Goal: Transaction & Acquisition: Purchase product/service

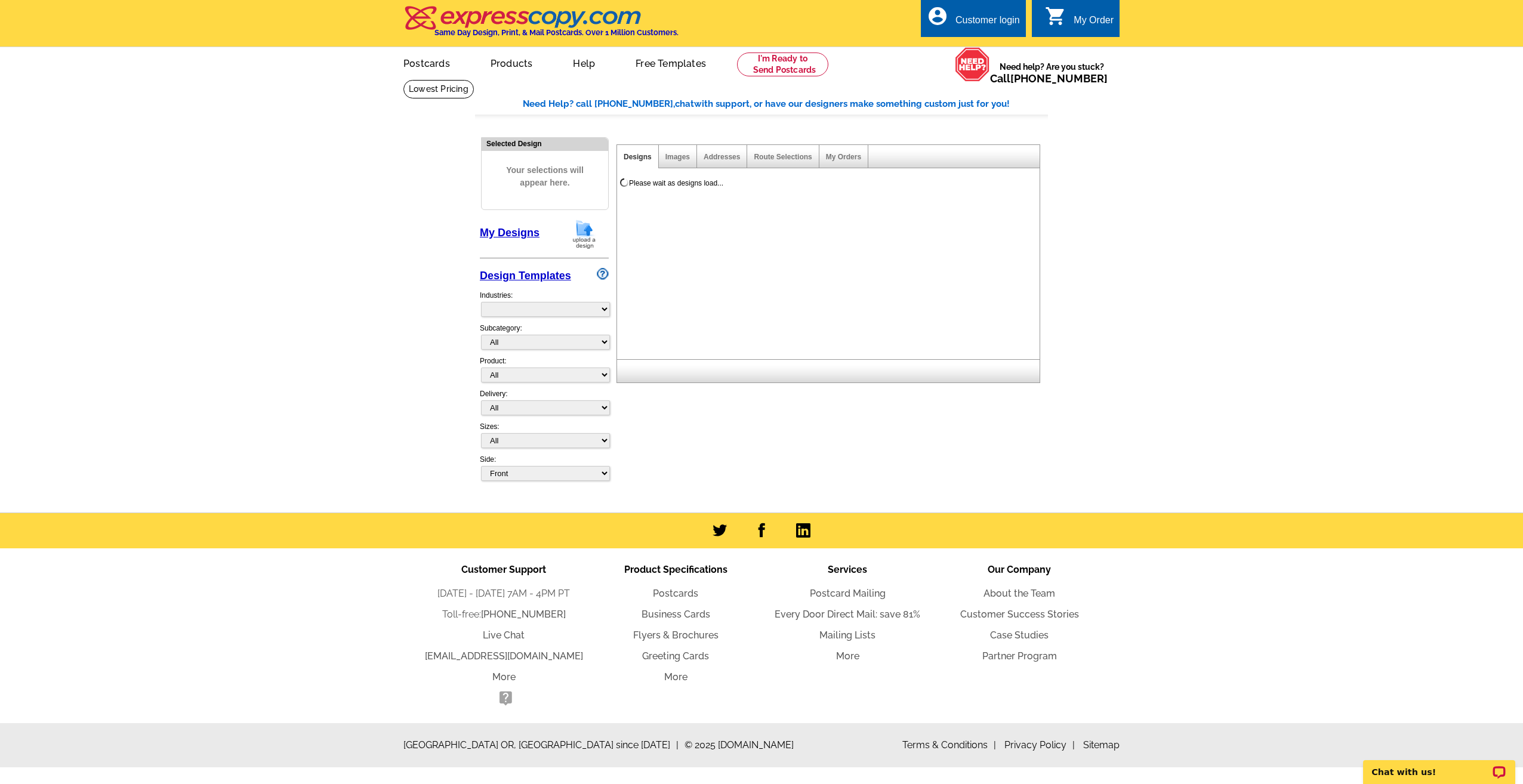
select select "774"
select select "1169"
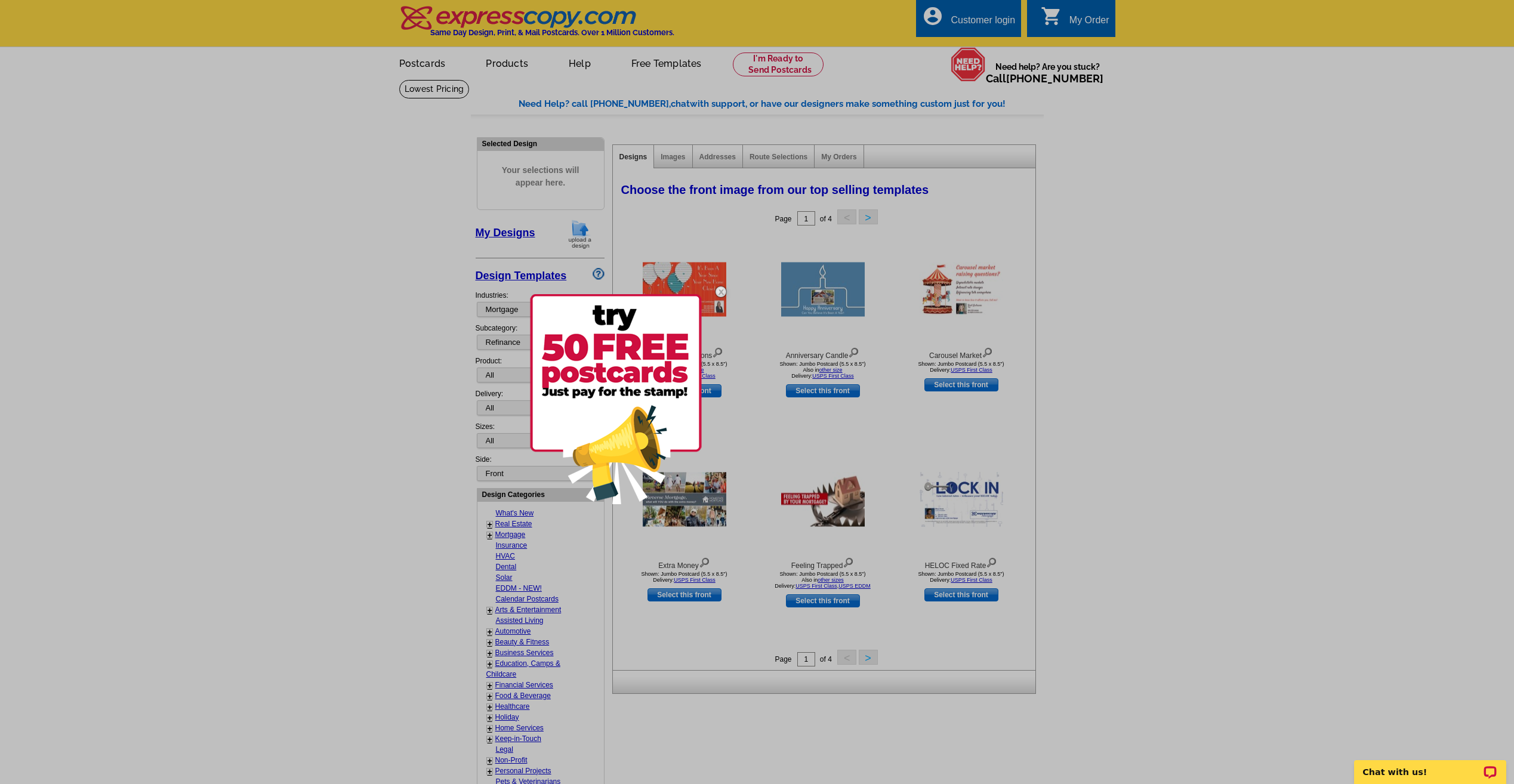
click at [722, 289] on img at bounding box center [721, 291] width 35 height 35
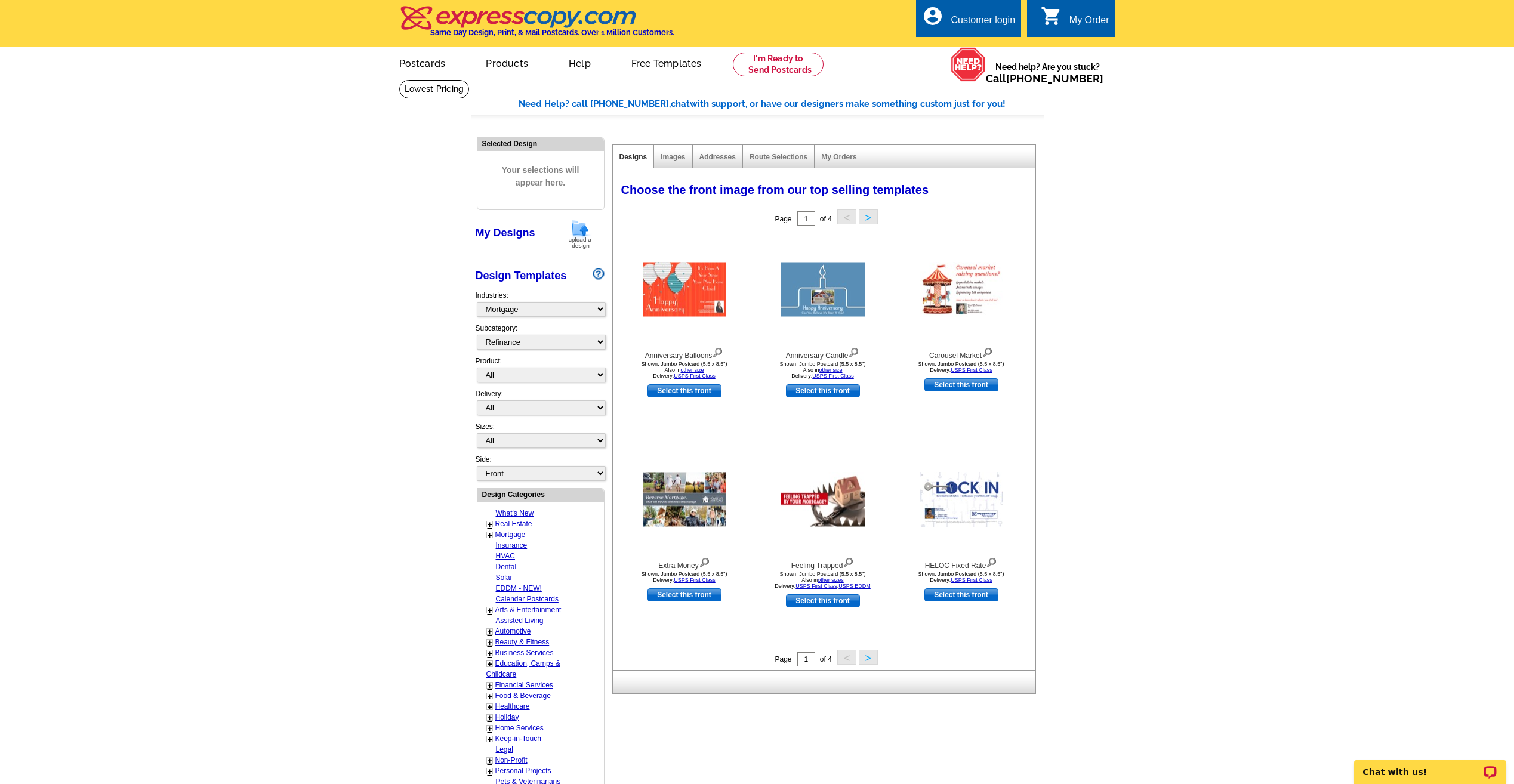
click at [862, 664] on button ">" at bounding box center [867, 656] width 19 height 15
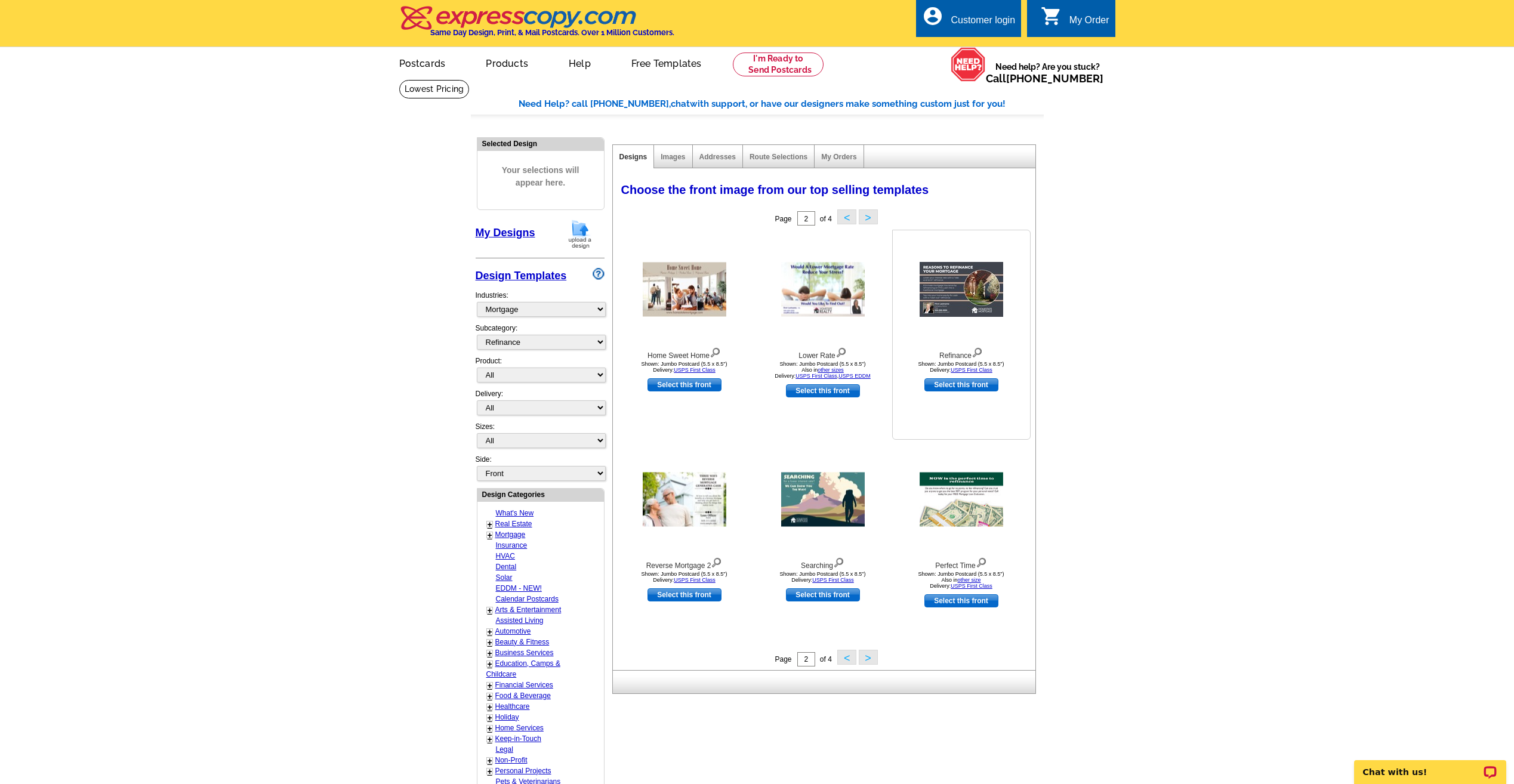
click at [970, 276] on img at bounding box center [961, 289] width 83 height 54
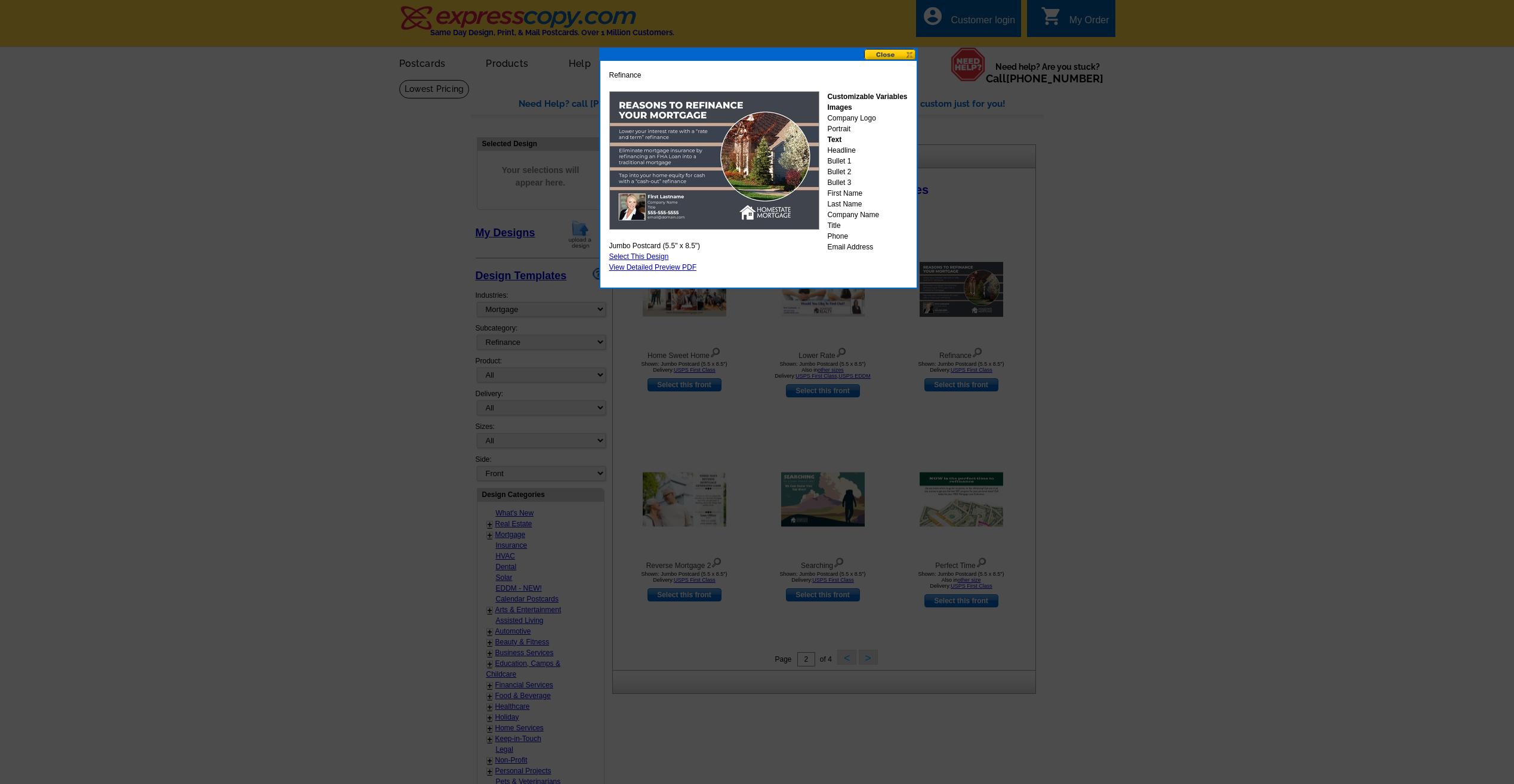
click at [896, 56] on button at bounding box center [890, 53] width 52 height 11
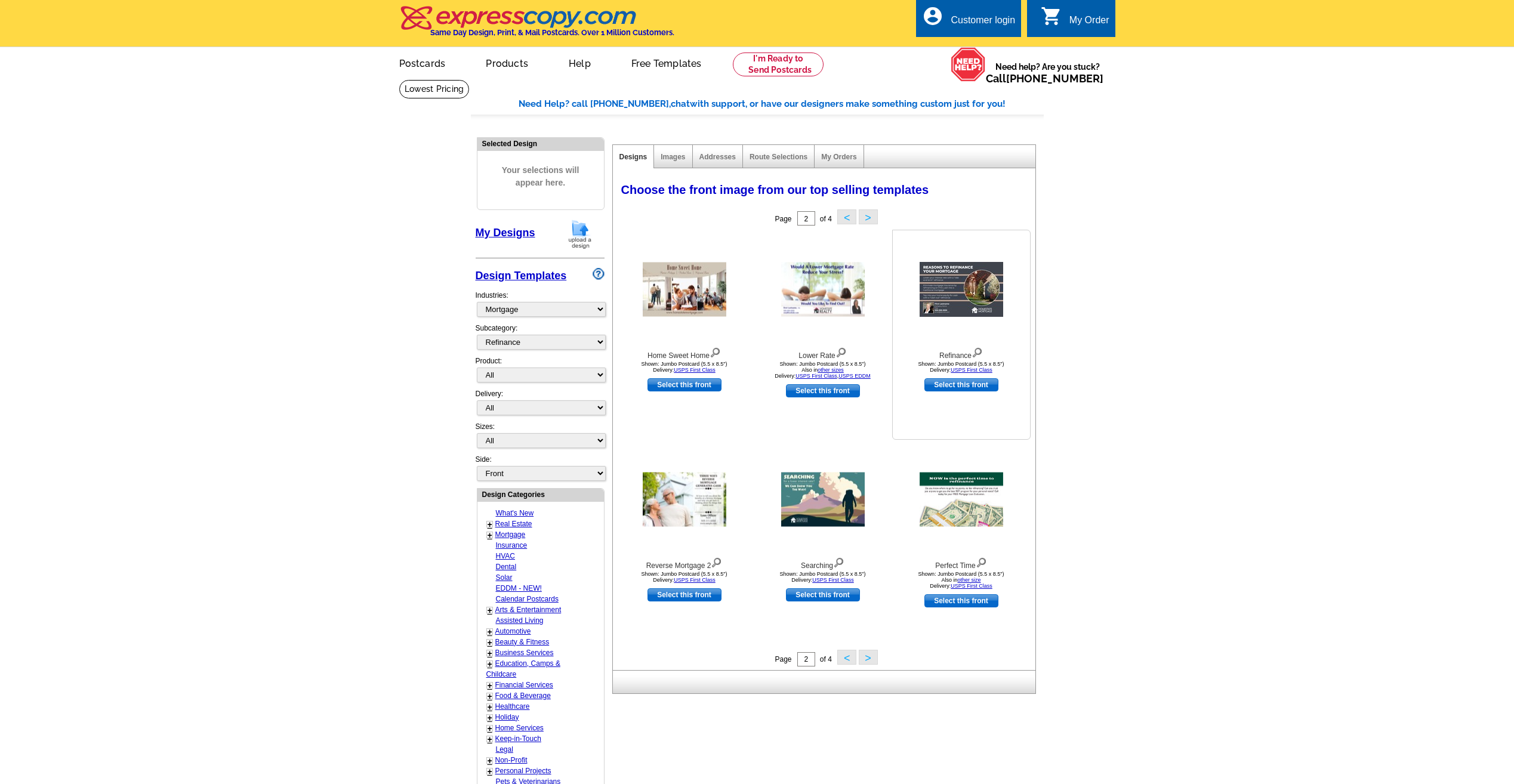
click at [954, 390] on link "Select this front" at bounding box center [961, 384] width 74 height 13
select select "2"
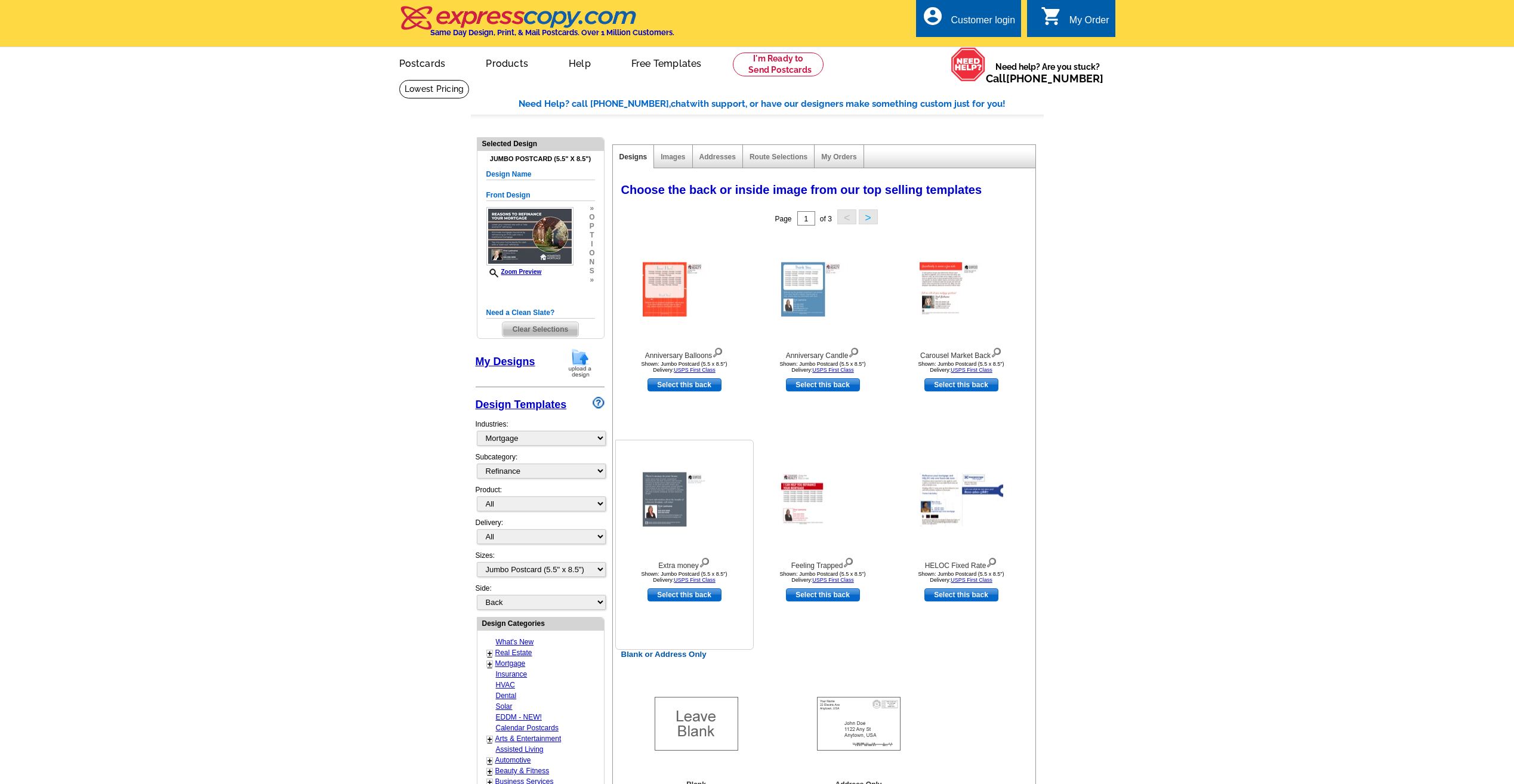
click at [662, 492] on img at bounding box center [684, 499] width 83 height 54
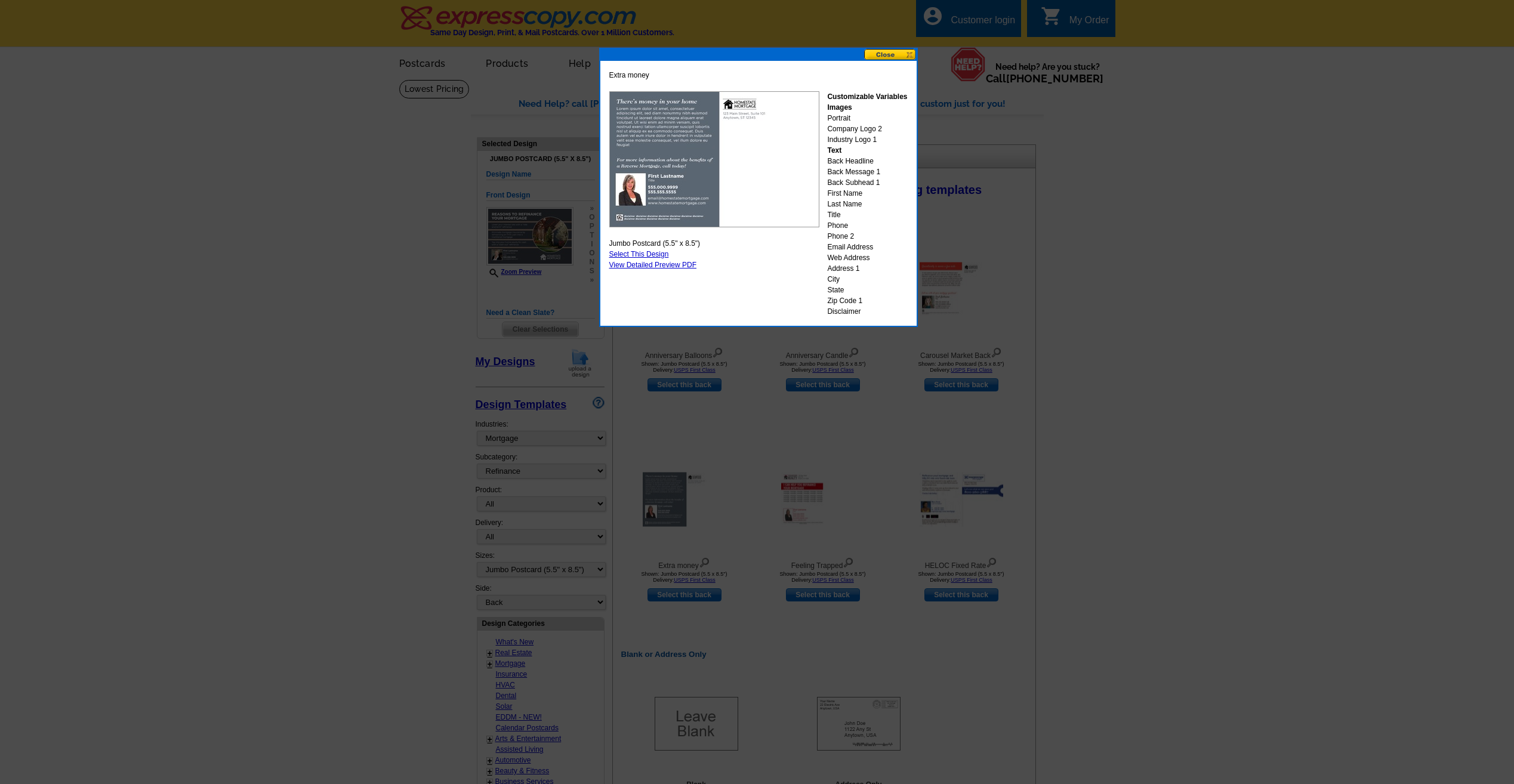
click at [906, 55] on button at bounding box center [890, 53] width 52 height 11
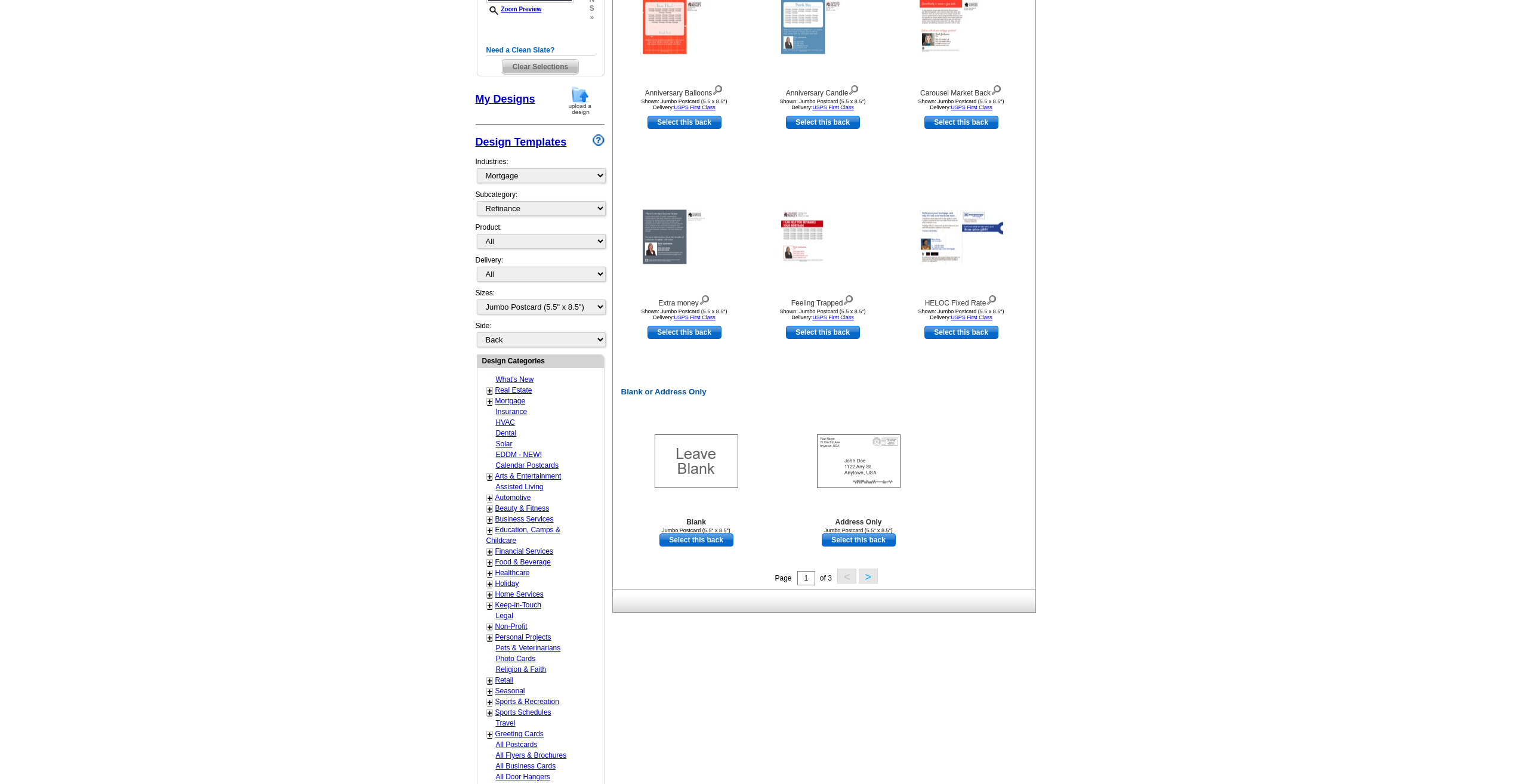
scroll to position [298, 0]
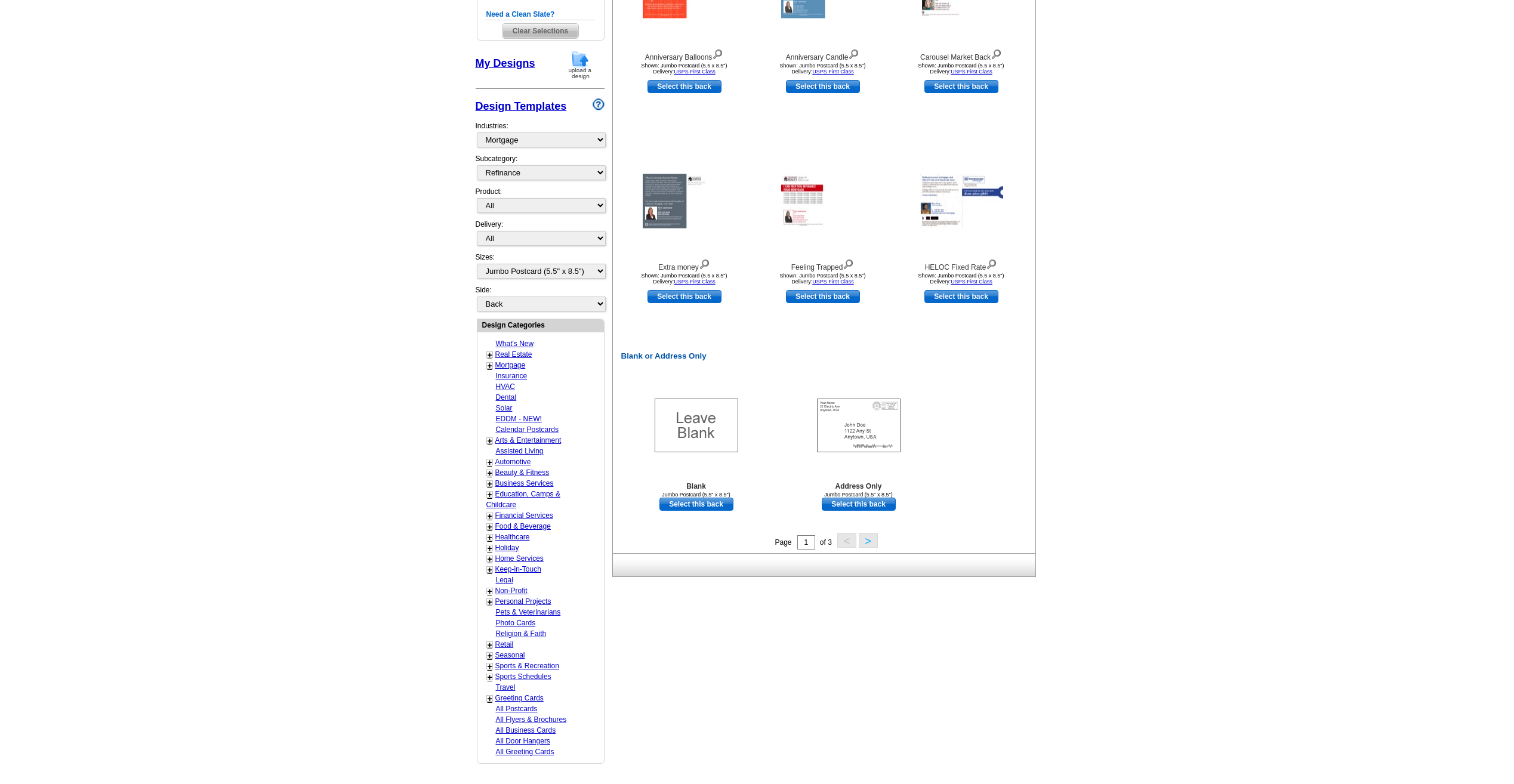
click at [489, 368] on link "+" at bounding box center [490, 366] width 5 height 10
click at [510, 401] on link "Refinance" at bounding box center [514, 397] width 33 height 8
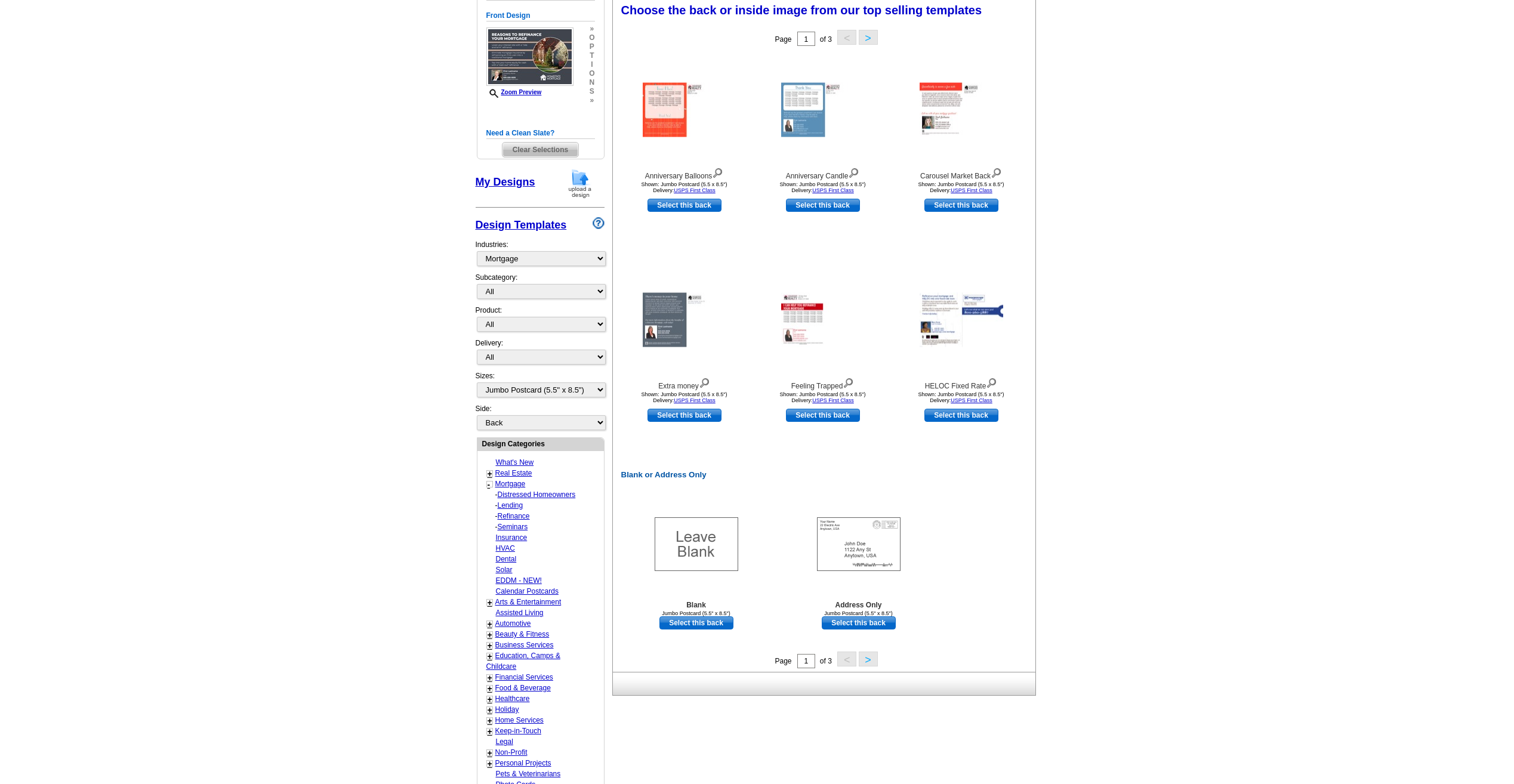
scroll to position [176, 0]
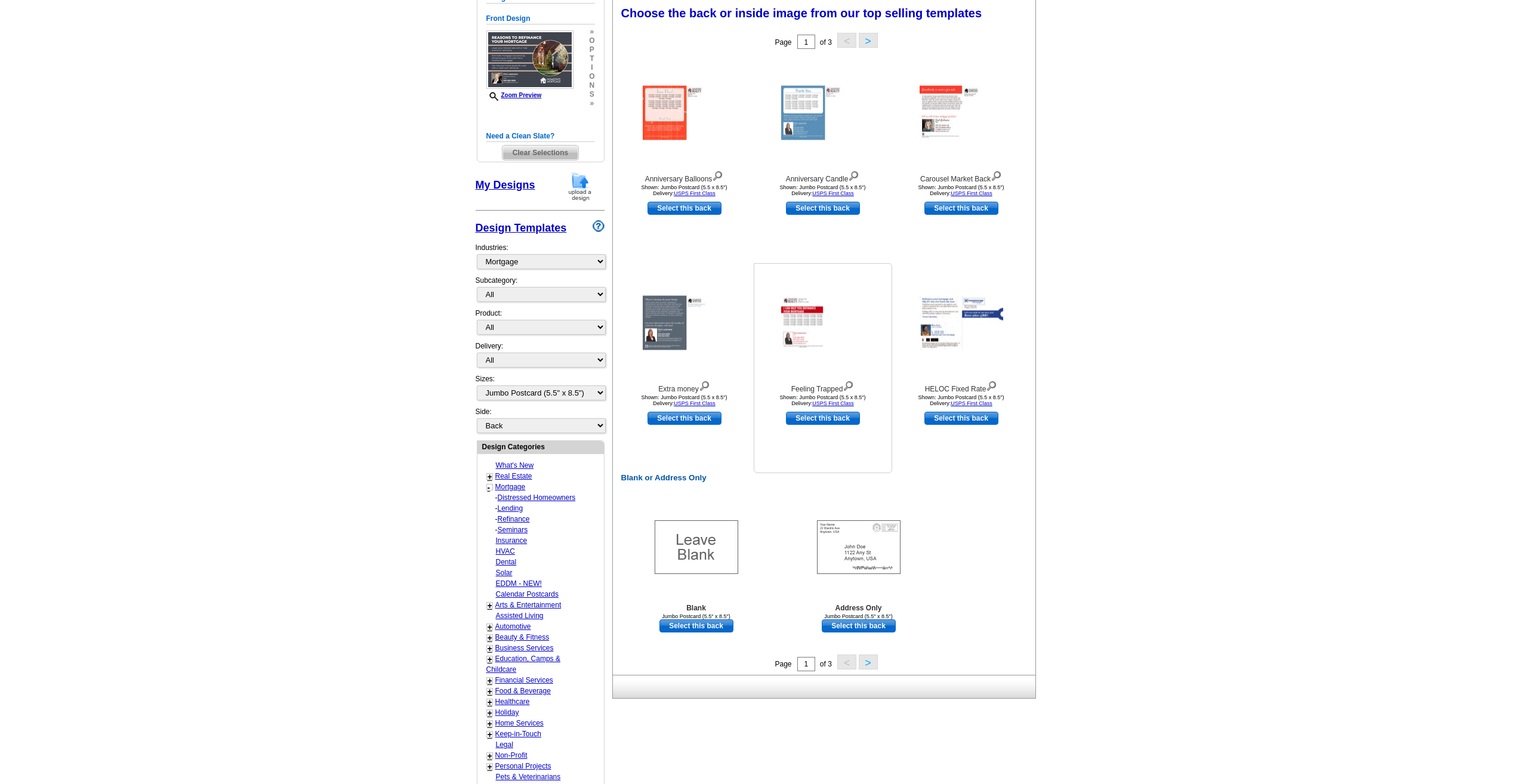
click at [817, 314] on img at bounding box center [823, 323] width 83 height 54
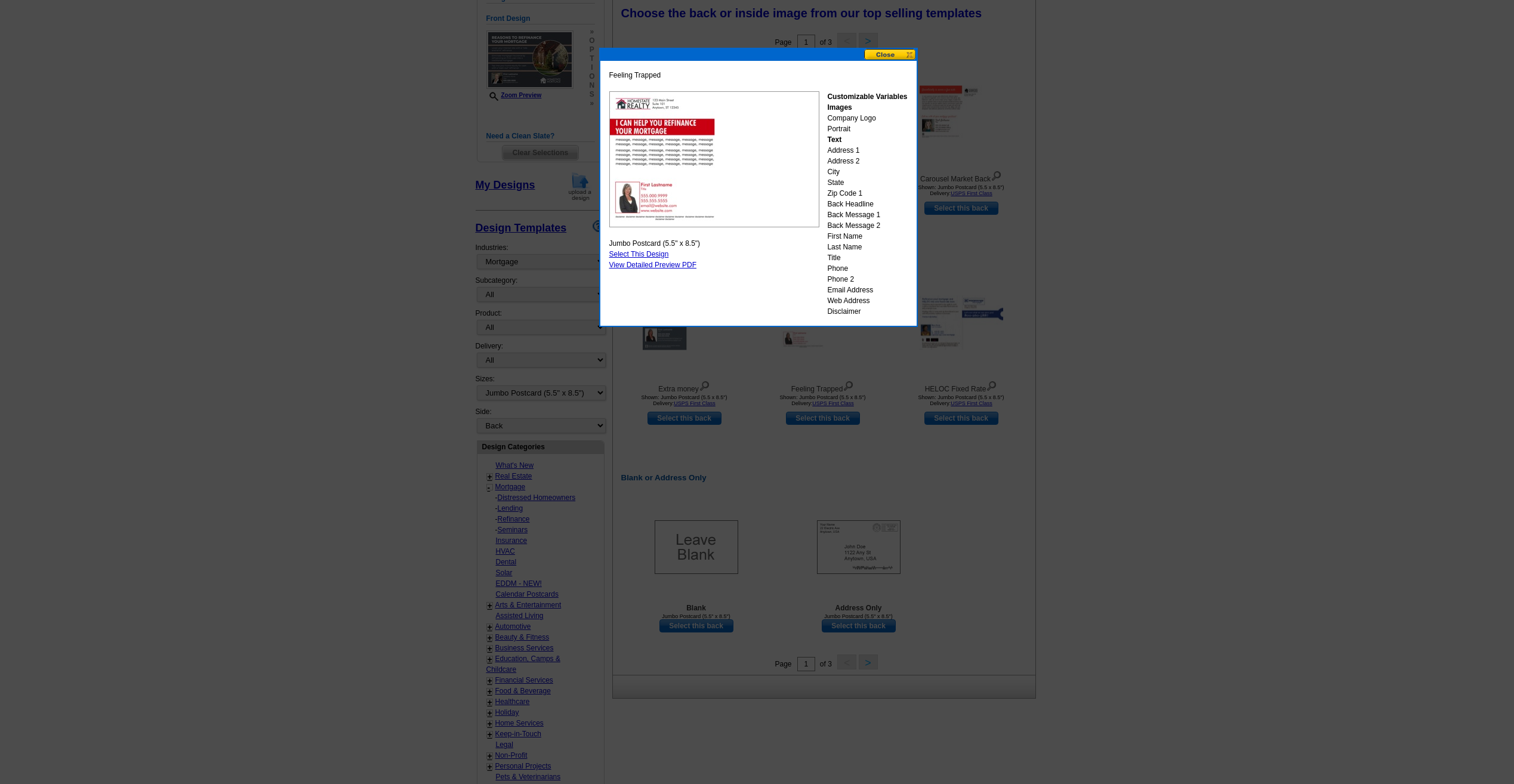
click at [903, 54] on button at bounding box center [890, 53] width 52 height 11
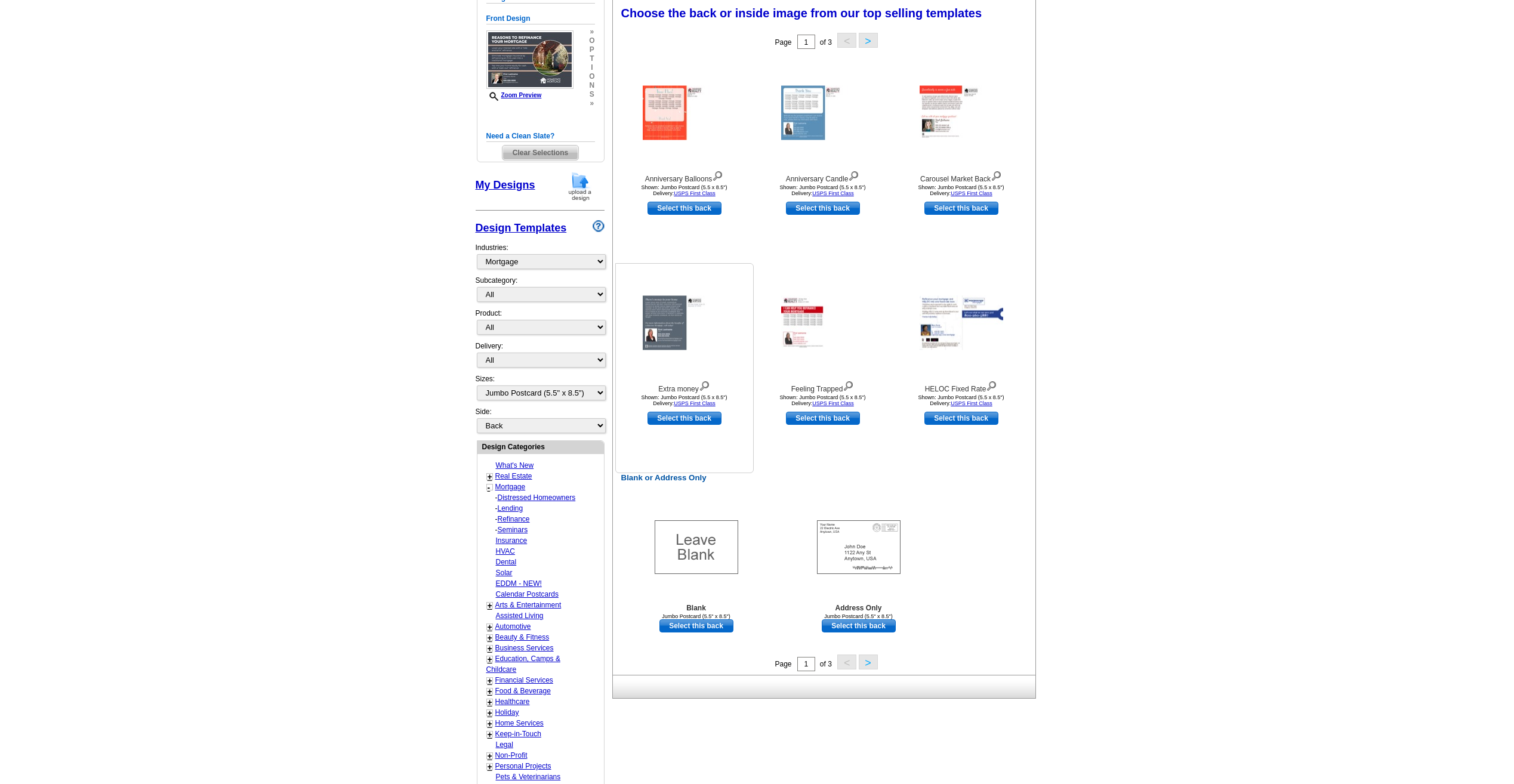
click at [660, 313] on img at bounding box center [684, 323] width 83 height 54
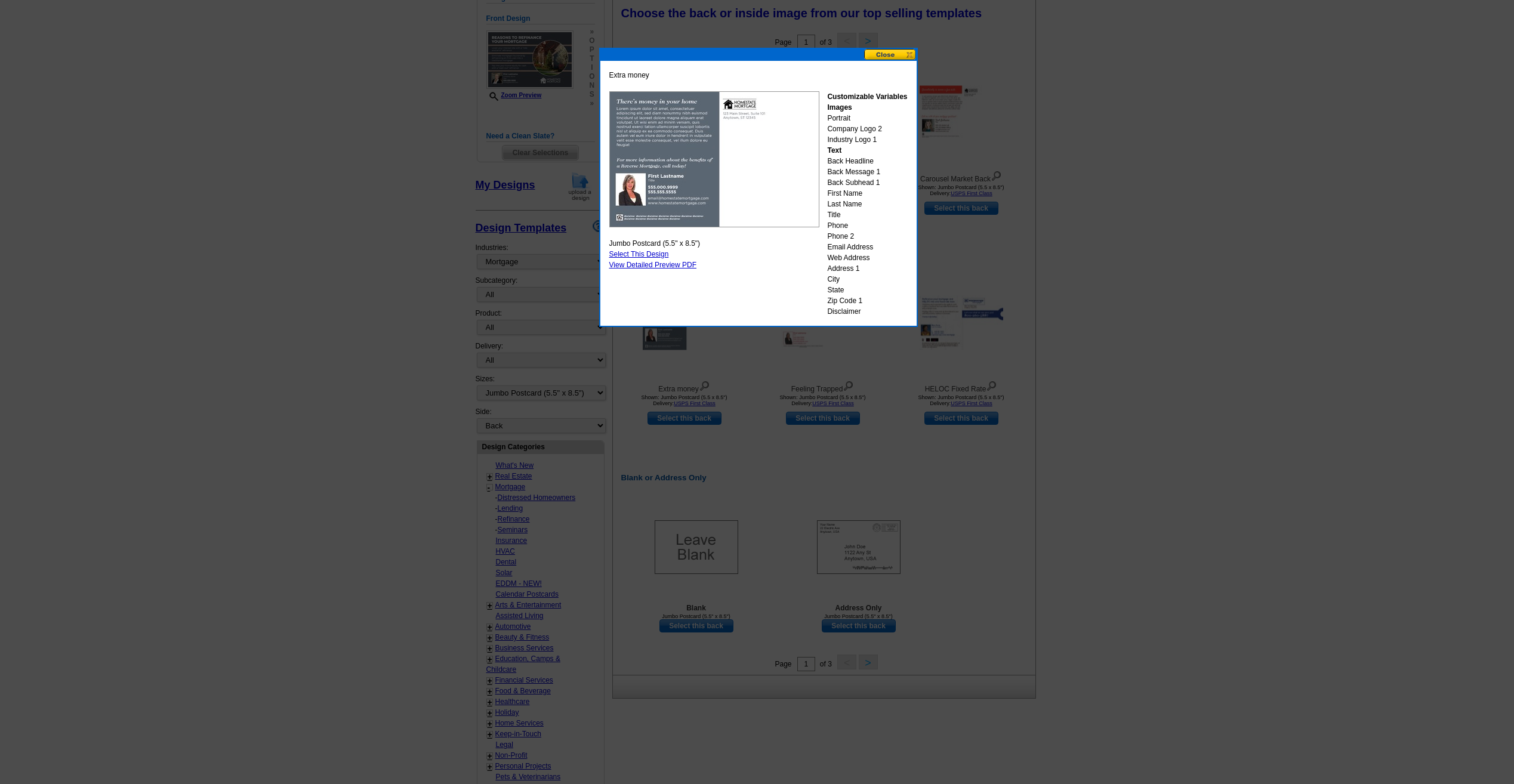
click at [631, 254] on link "Select This Design" at bounding box center [640, 254] width 59 height 8
select select "front"
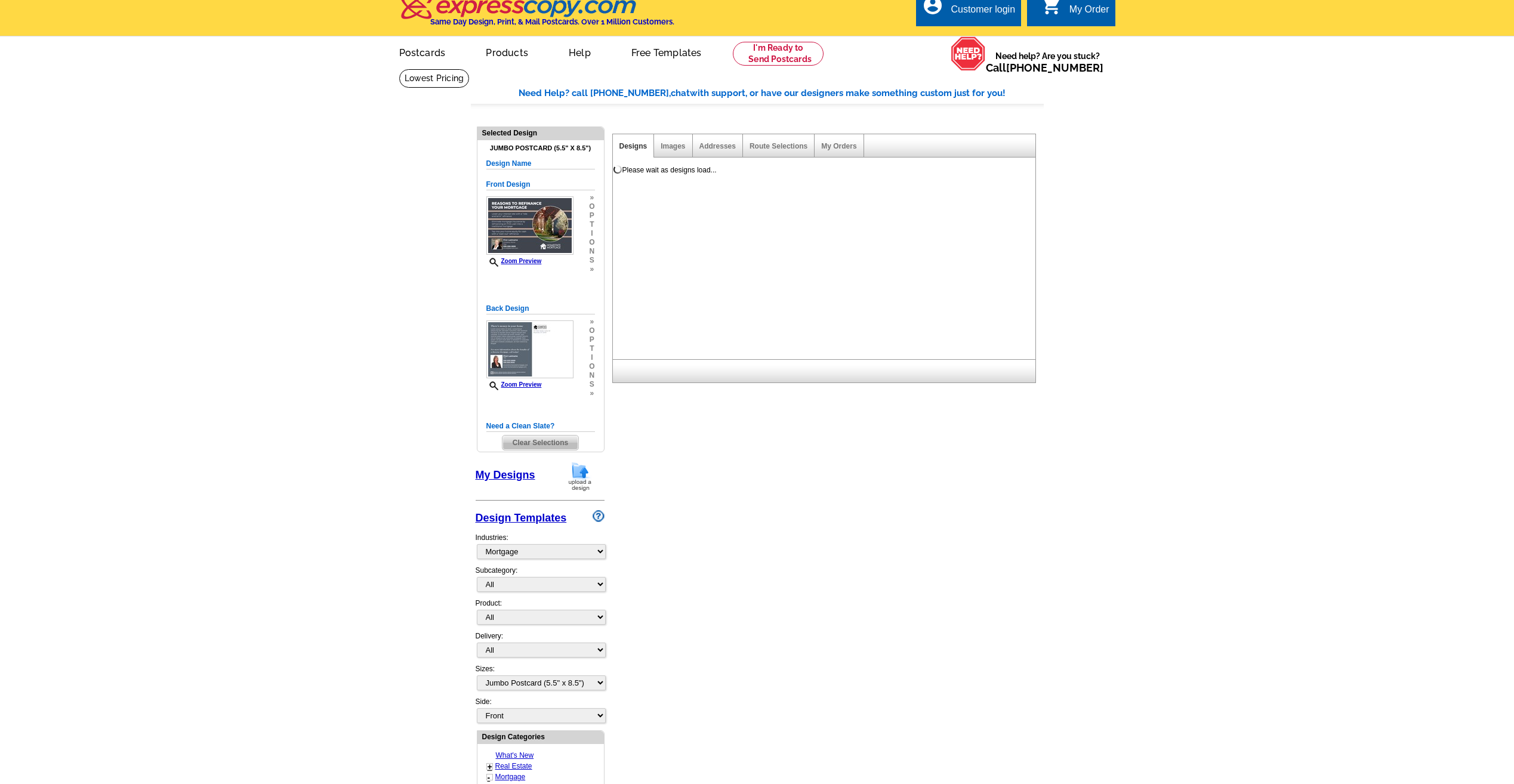
scroll to position [0, 0]
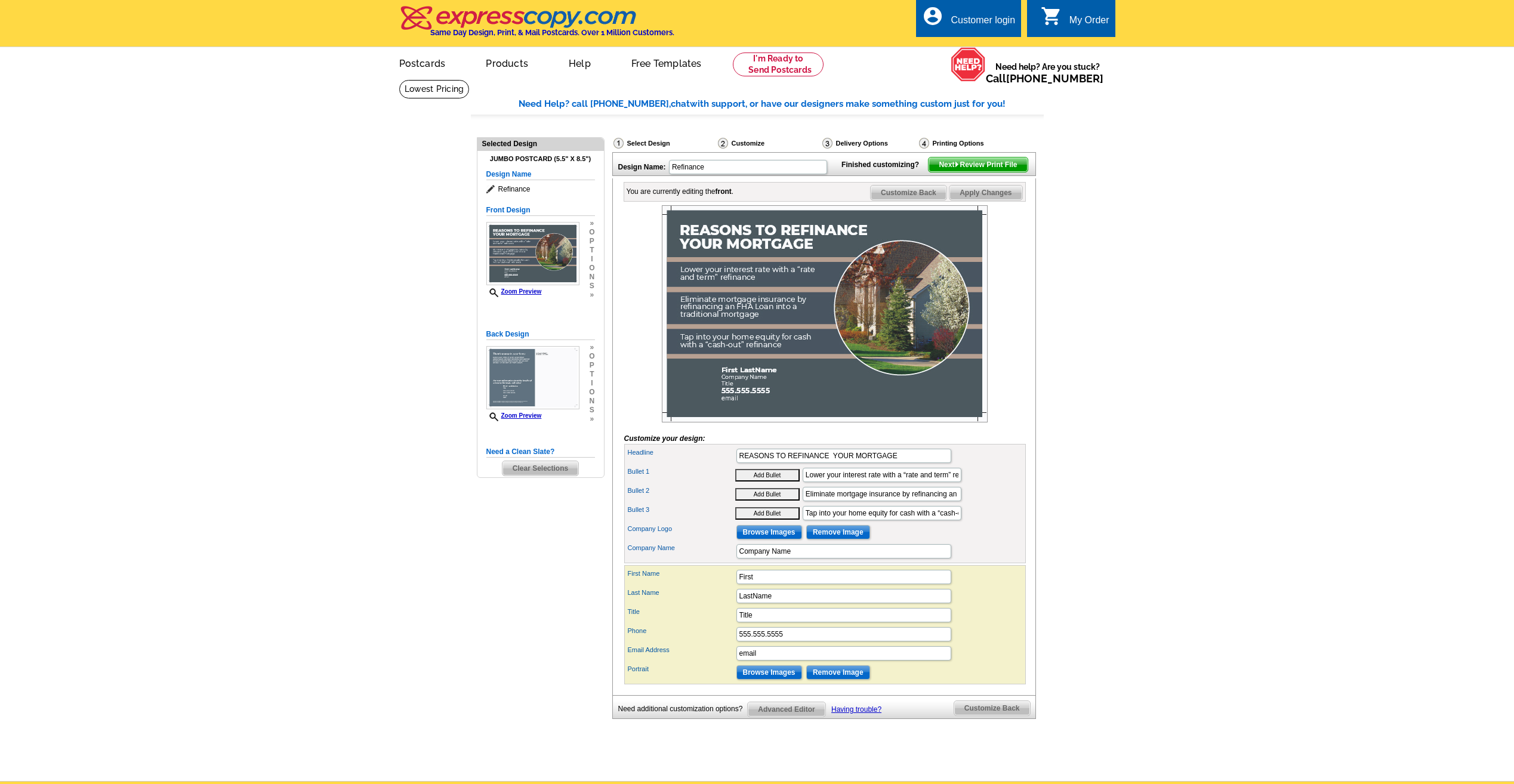
click at [970, 147] on div "Printing Options" at bounding box center [970, 144] width 106 height 12
click at [1006, 200] on span "Apply Changes" at bounding box center [985, 192] width 72 height 14
click at [993, 172] on span "Next Review Print File" at bounding box center [977, 164] width 98 height 14
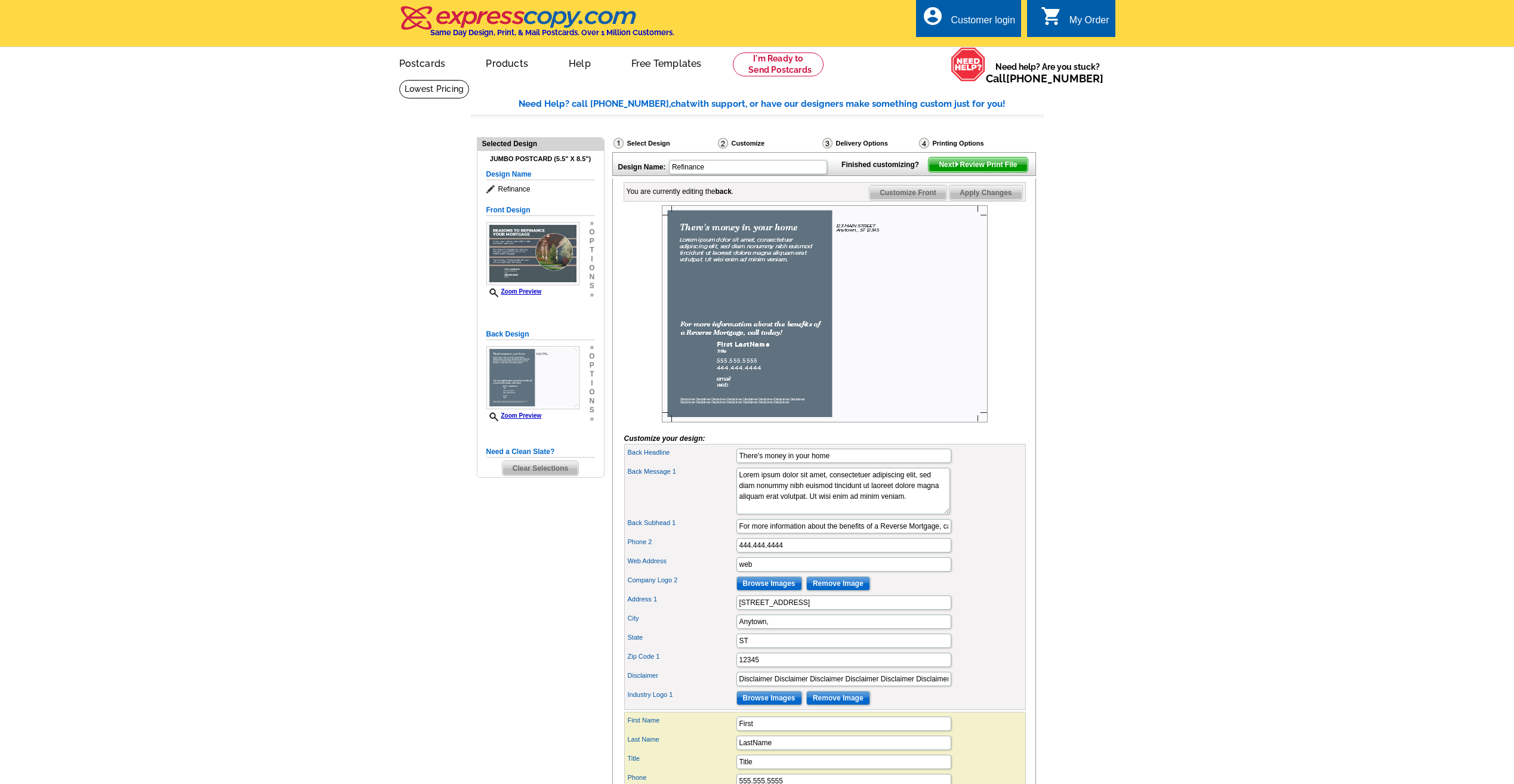
click at [1015, 200] on span "Apply Changes" at bounding box center [985, 192] width 72 height 14
click at [988, 172] on span "Next Review Print File" at bounding box center [977, 164] width 98 height 14
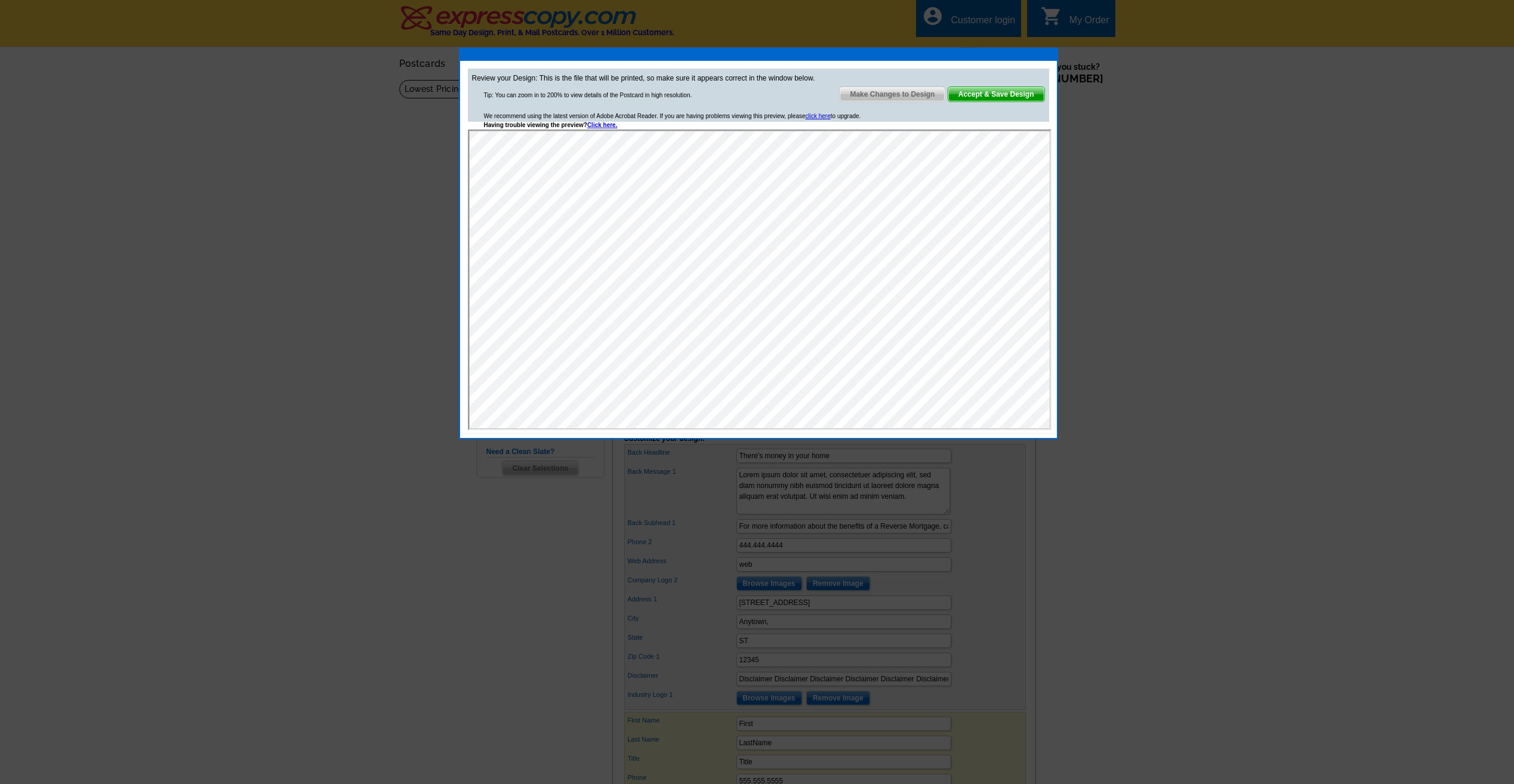
click at [991, 94] on span "Accept & Save Design" at bounding box center [996, 94] width 96 height 14
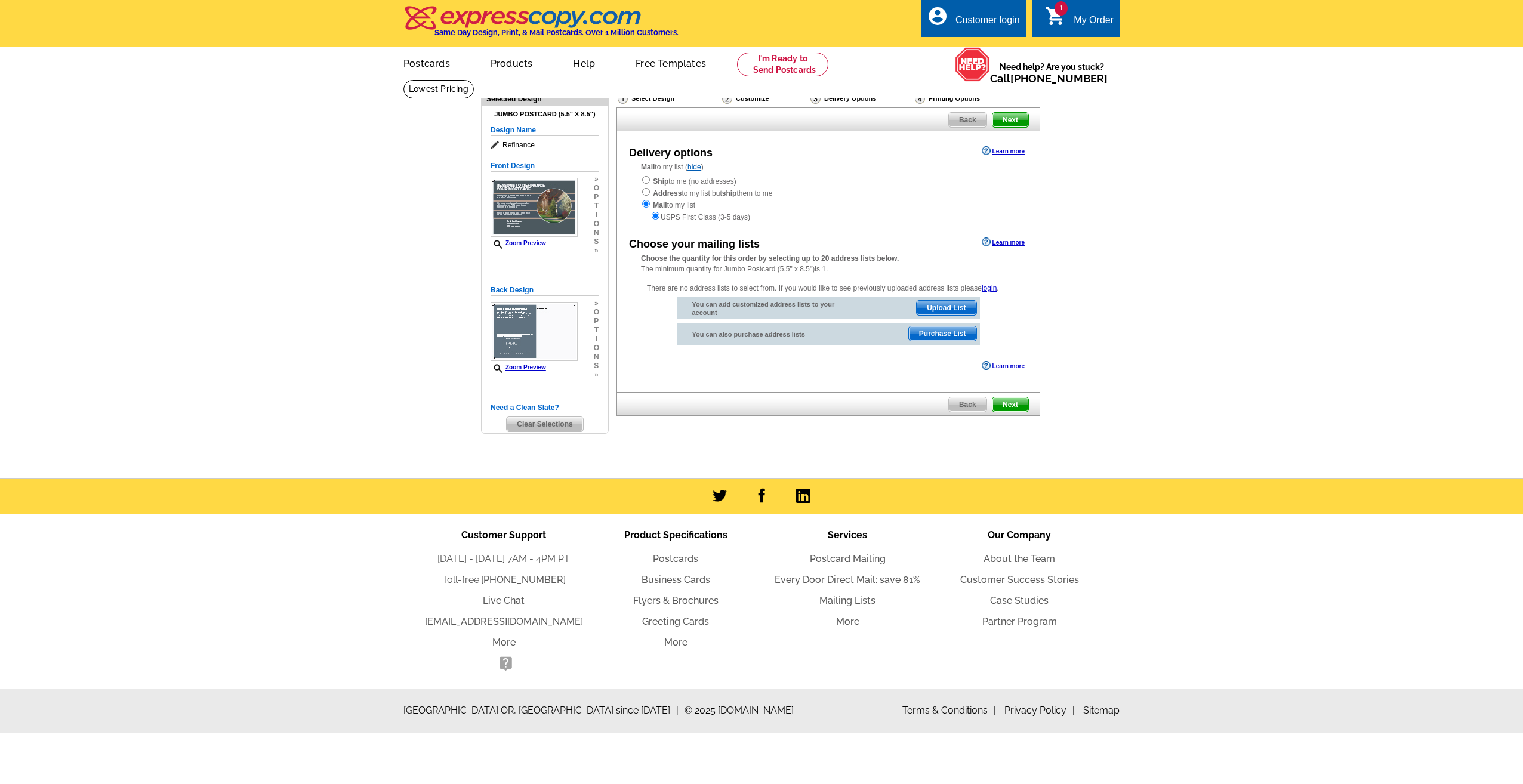
click at [1008, 405] on span "Next" at bounding box center [1011, 404] width 36 height 14
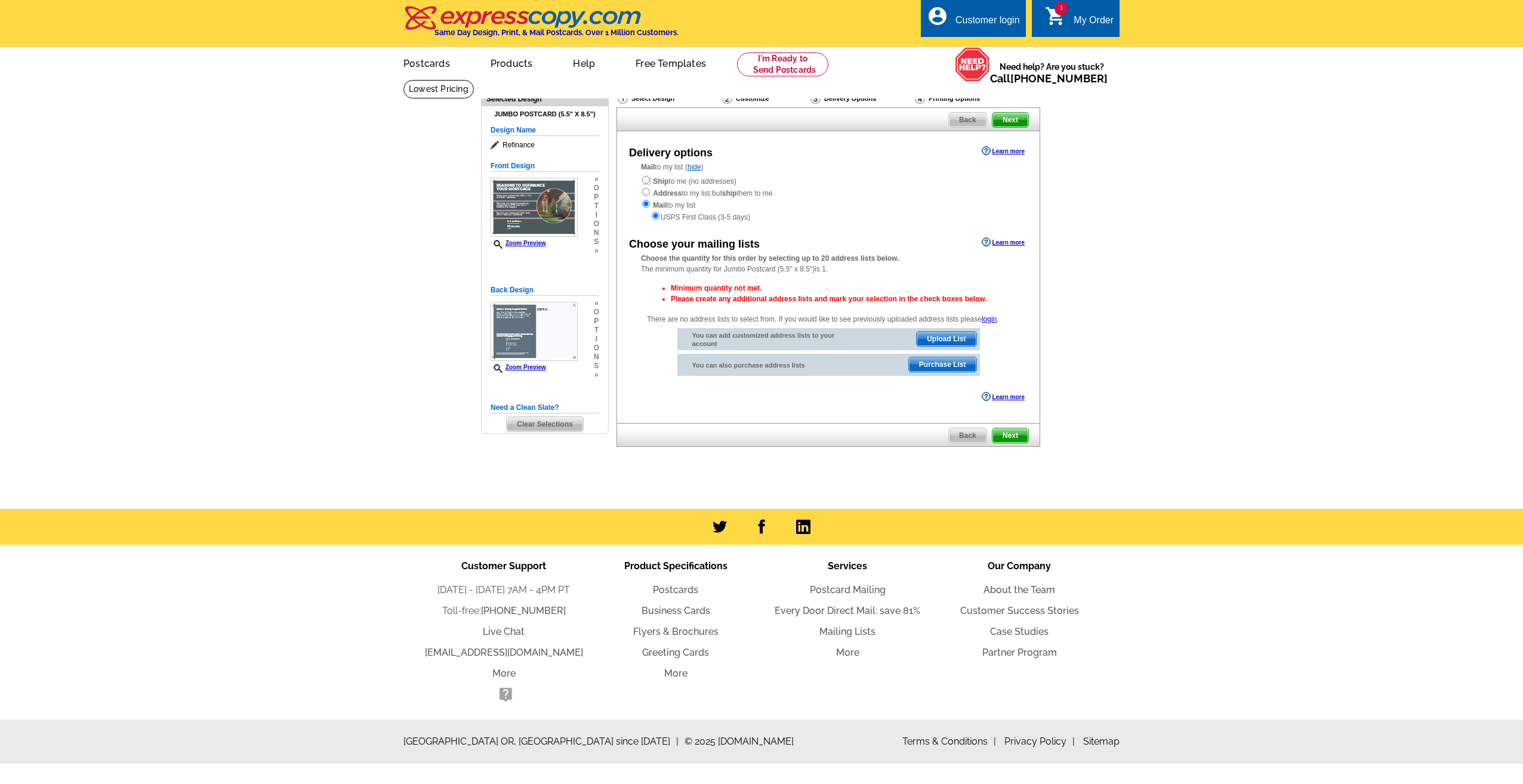
click at [648, 183] on input "radio" at bounding box center [647, 180] width 8 height 8
radio input "true"
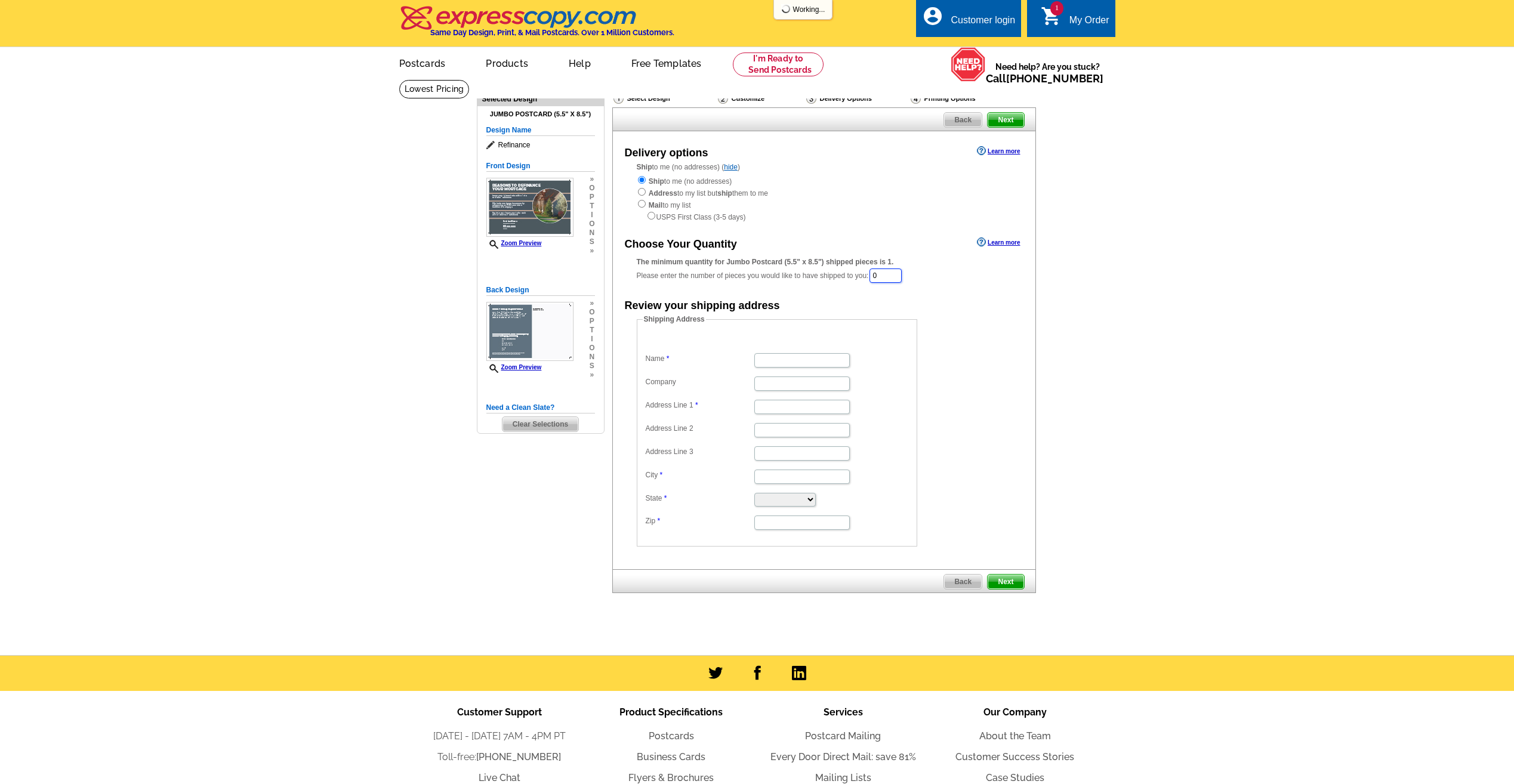
drag, startPoint x: 893, startPoint y: 275, endPoint x: 858, endPoint y: 276, distance: 35.0
click at [858, 276] on div "The minimum quantity for Jumbo Postcard (5.5" x 8.5") shipped pieces is 1. Plea…" at bounding box center [824, 270] width 375 height 28
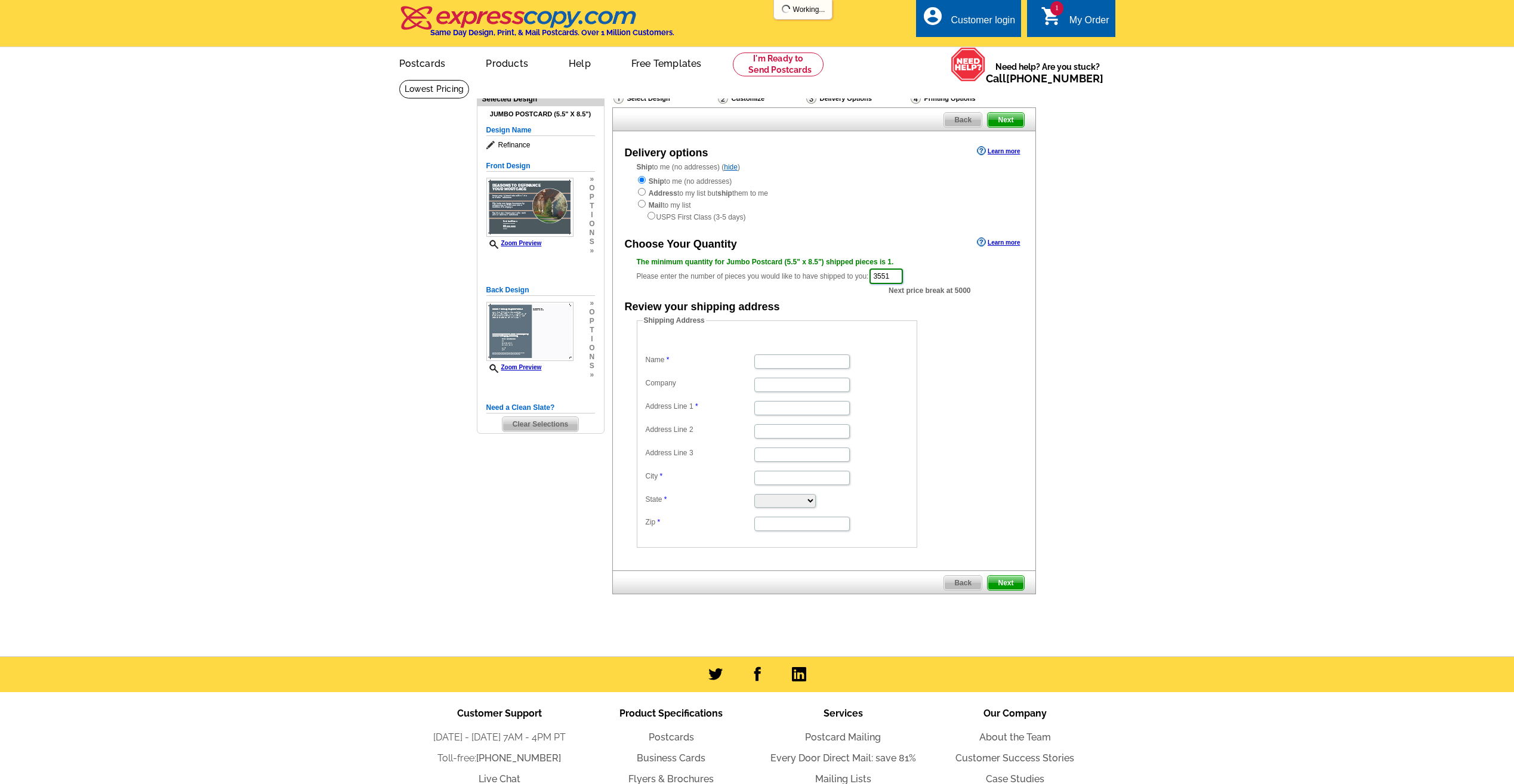
type input "3551"
click at [991, 344] on form "Shipping Address Name Company Address Line 1 Address Line 2 Address Line 3 City…" at bounding box center [824, 431] width 375 height 233
click at [817, 359] on input "Name" at bounding box center [802, 361] width 95 height 14
type input "Sean P McNally"
type input "CEO"
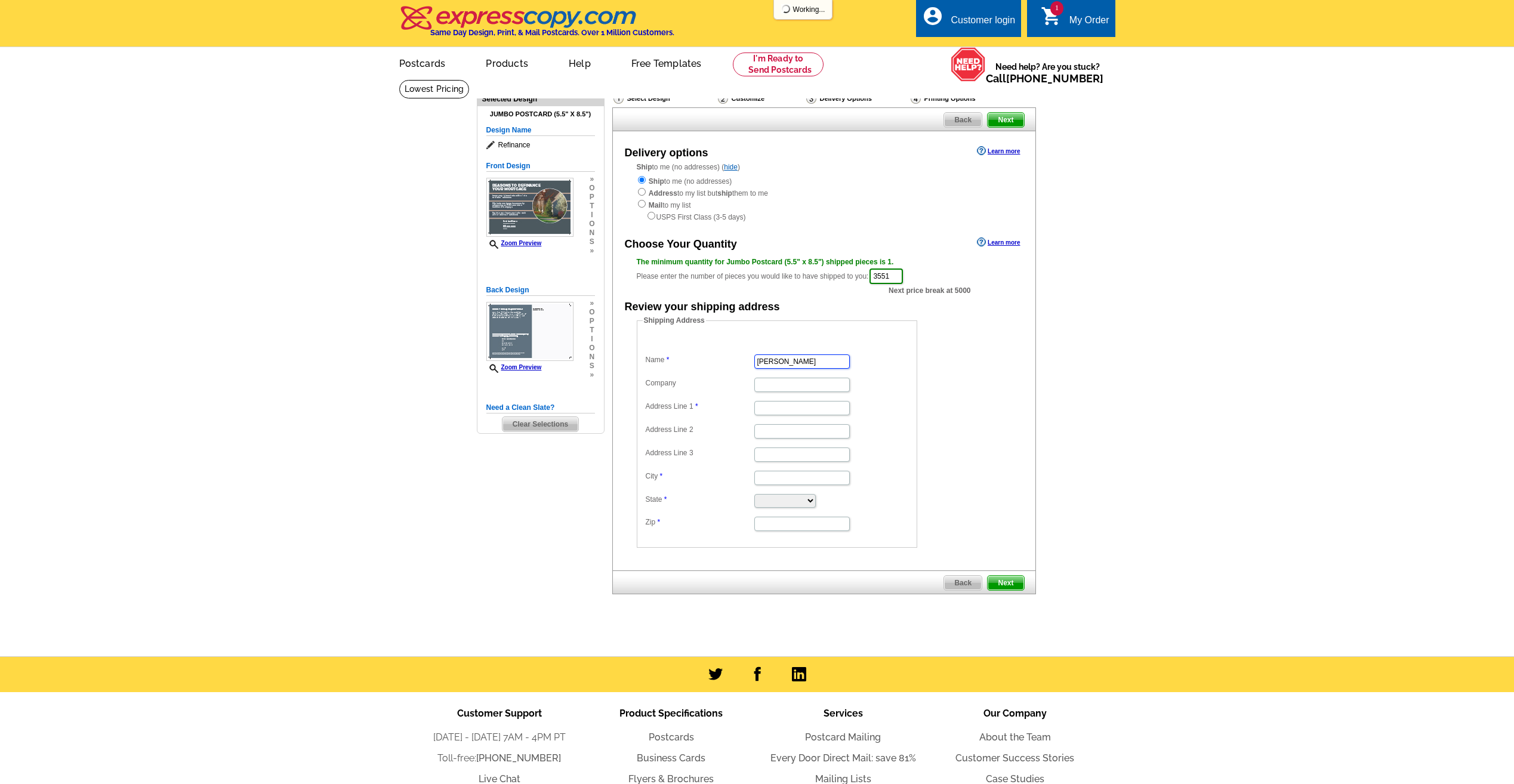
type input "[STREET_ADDRESS]"
type input "[GEOGRAPHIC_DATA]"
select select "FL"
type input "32205"
click at [977, 419] on form "Shipping Address Name Sean P McNally Company CEO Address Line 1 5324 Woodcrest …" at bounding box center [824, 431] width 375 height 233
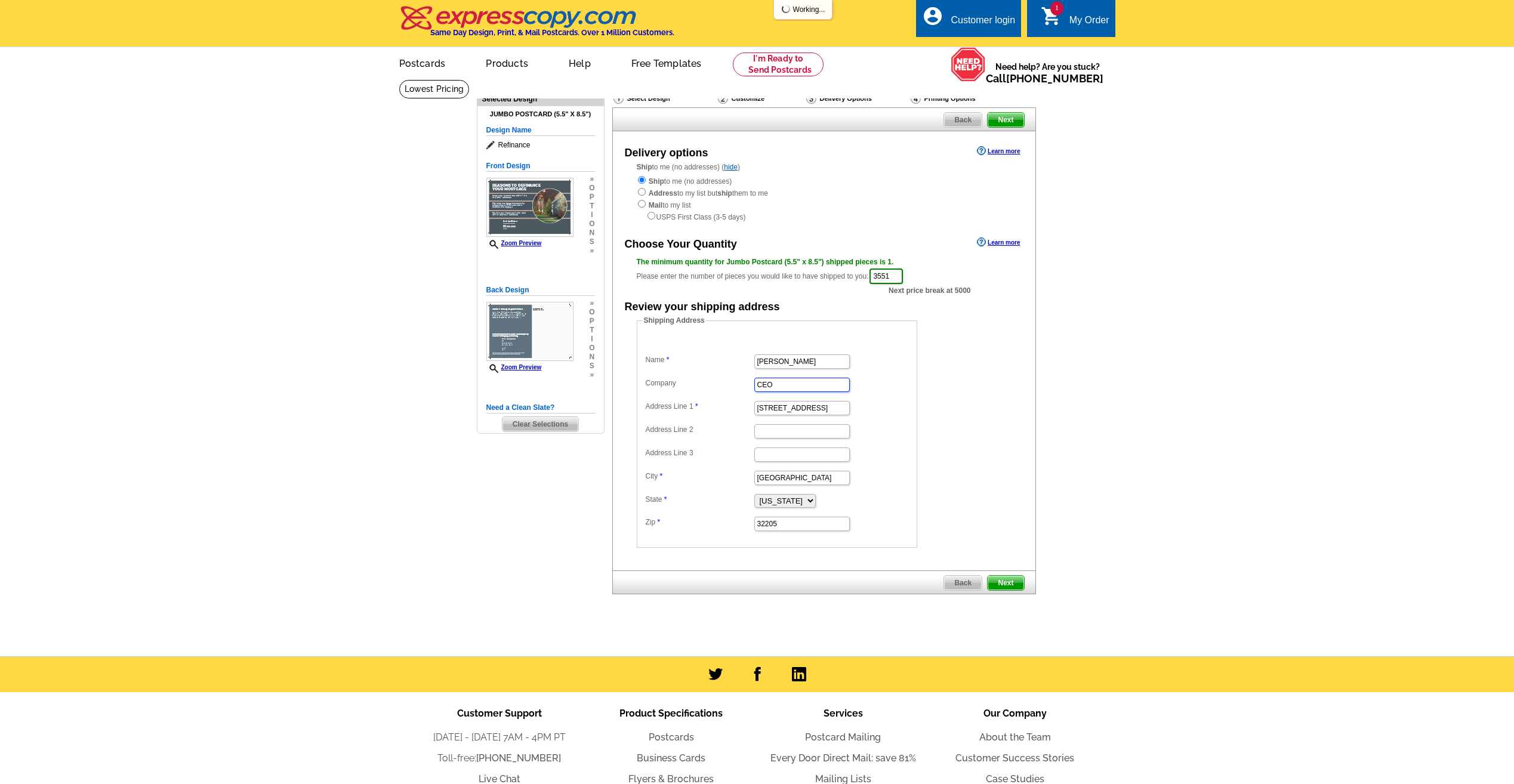
drag, startPoint x: 794, startPoint y: 387, endPoint x: 724, endPoint y: 385, distance: 70.0
click at [724, 385] on dl "Name Sean P McNally Company CEO Address Line 1 5324 Woodcrest Rd Address Line 2…" at bounding box center [776, 434] width 268 height 196
type input "Priority 1 Mortgage"
click at [983, 399] on form "Shipping Address Name [PERSON_NAME] Company Priority 1 Mortgage Address Line 1 …" at bounding box center [824, 431] width 375 height 233
click at [1012, 584] on span "Next" at bounding box center [1006, 583] width 36 height 14
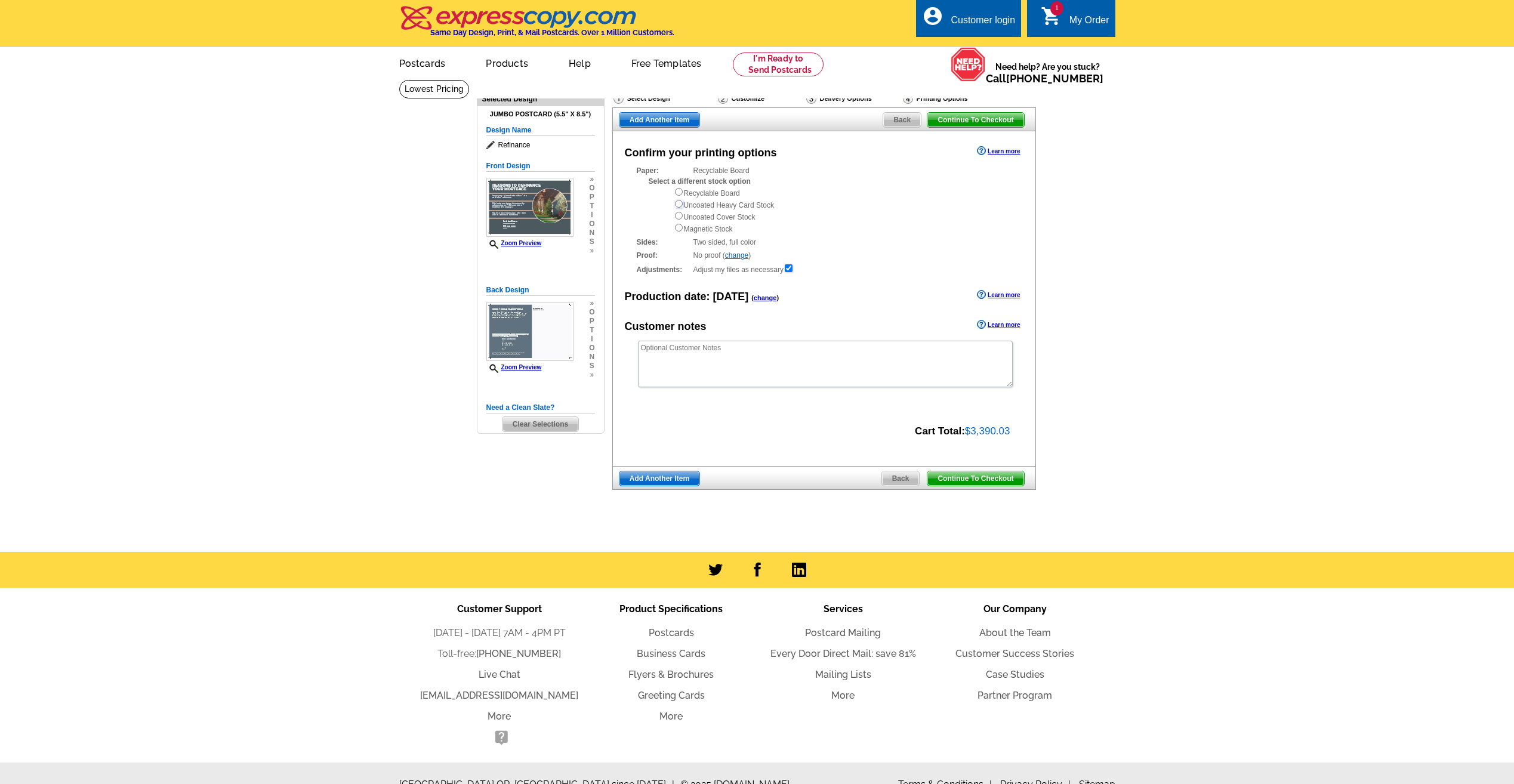
click at [680, 205] on input "radio" at bounding box center [679, 204] width 8 height 8
radio input "true"
click at [894, 118] on span "Back" at bounding box center [902, 120] width 38 height 14
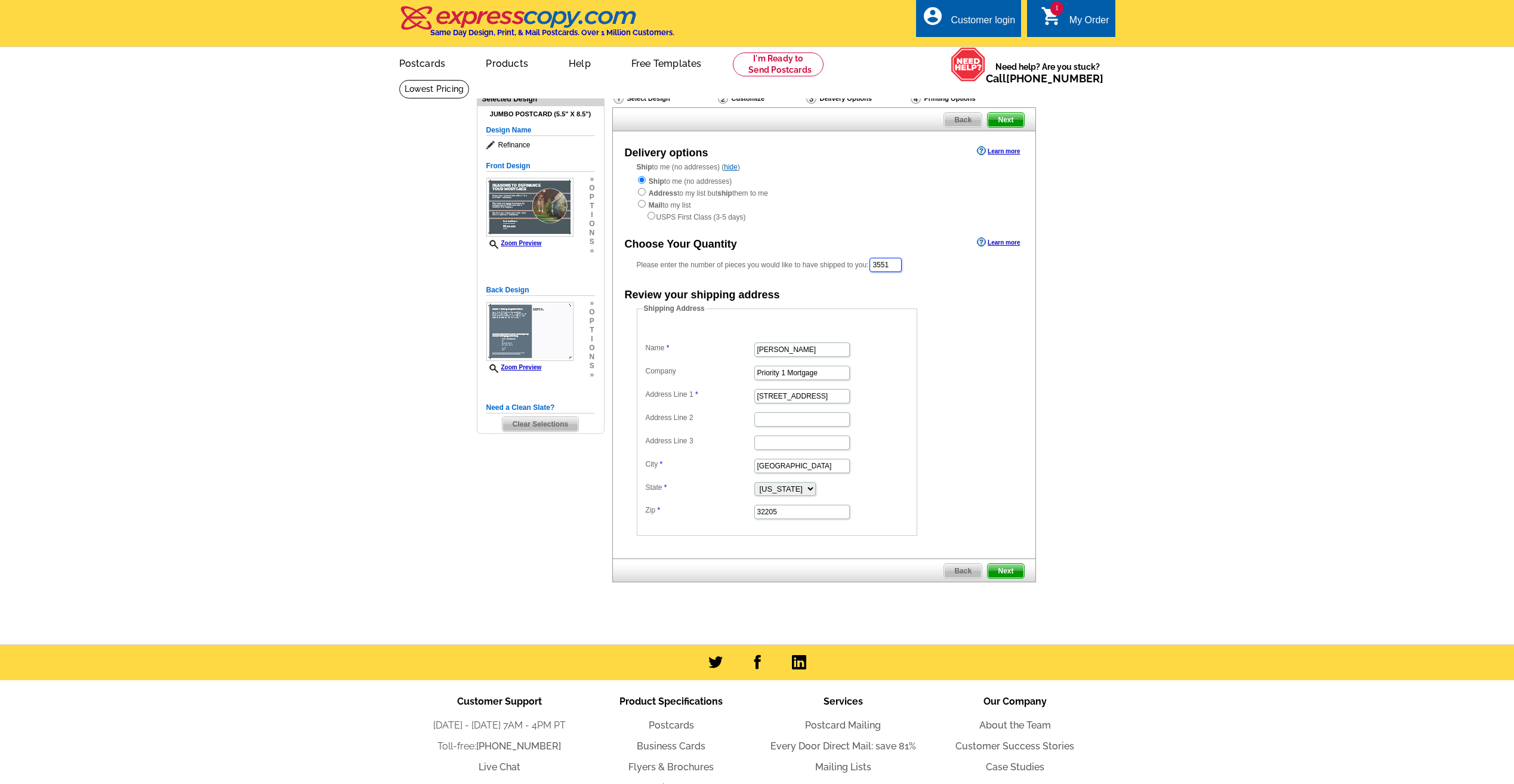
drag, startPoint x: 898, startPoint y: 266, endPoint x: 857, endPoint y: 266, distance: 41.0
click at [857, 266] on div "Please enter the number of pieces you would like to have shipped to you: 3551" at bounding box center [824, 264] width 375 height 17
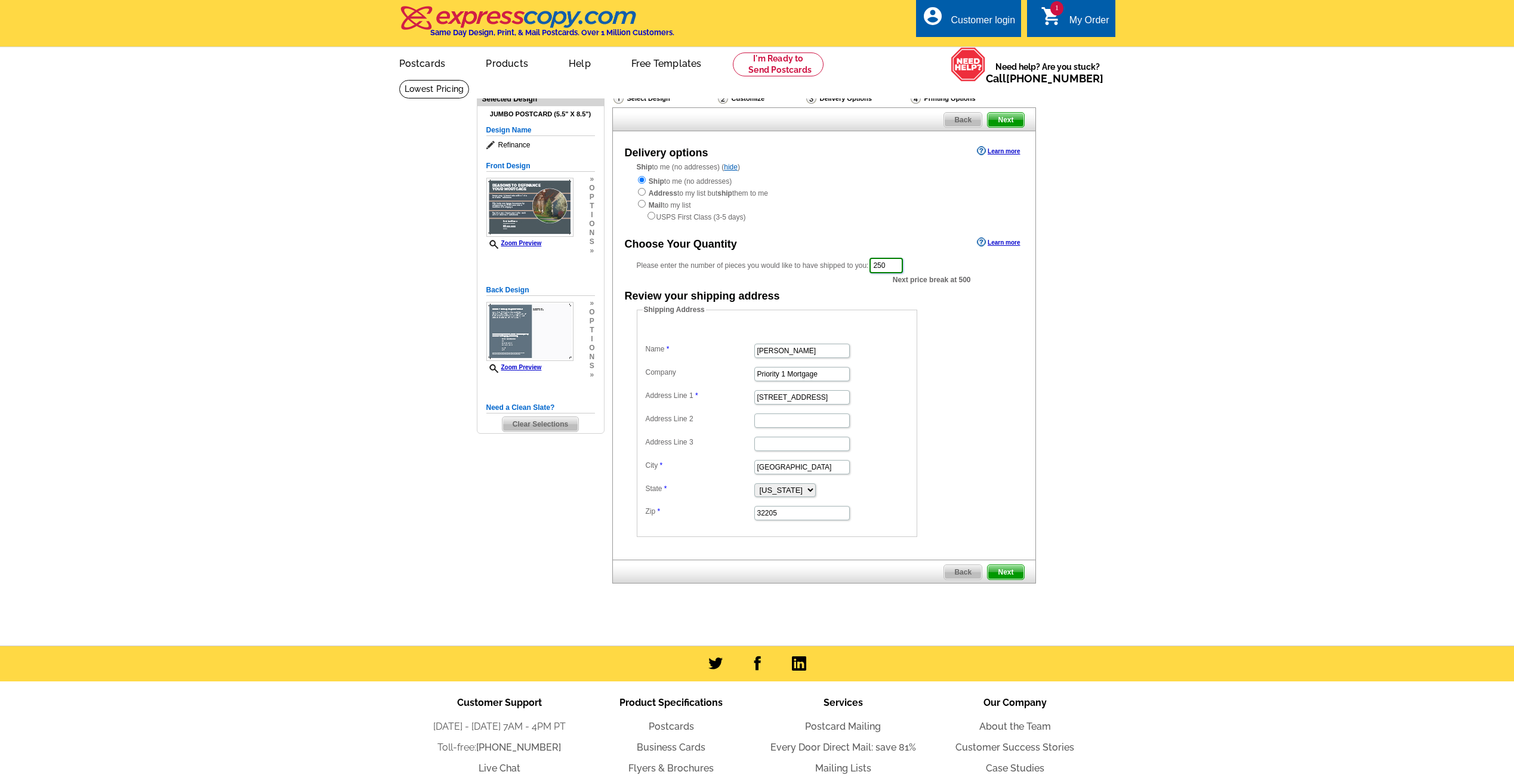
type input "250"
click at [962, 387] on form "Shipping Address Name [PERSON_NAME] Company Priority 1 Mortgage Address Line 1 …" at bounding box center [824, 420] width 375 height 233
click at [1008, 573] on span "Next" at bounding box center [1006, 572] width 36 height 14
